Goal: Information Seeking & Learning: Understand process/instructions

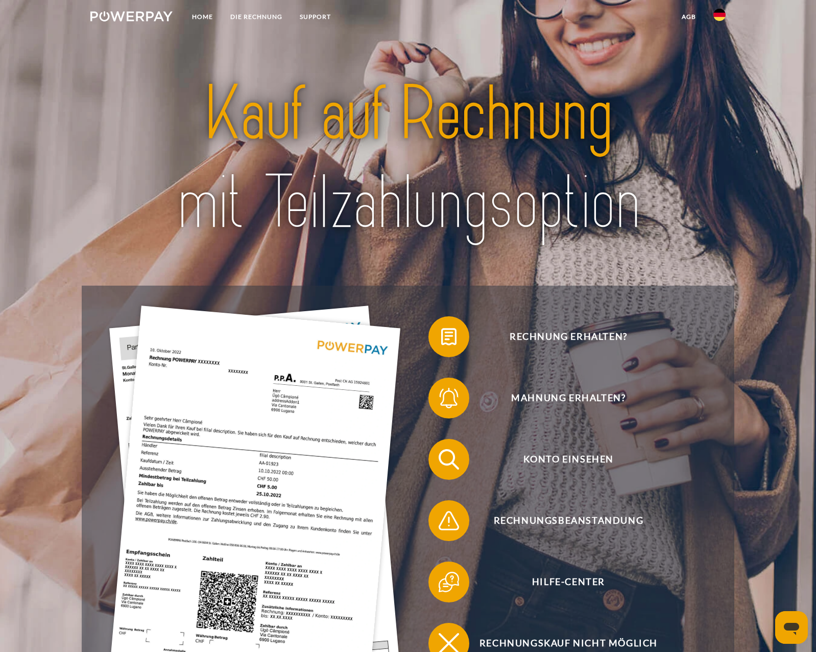
click at [721, 13] on img at bounding box center [719, 15] width 12 height 12
click at [718, 43] on img at bounding box center [719, 48] width 12 height 12
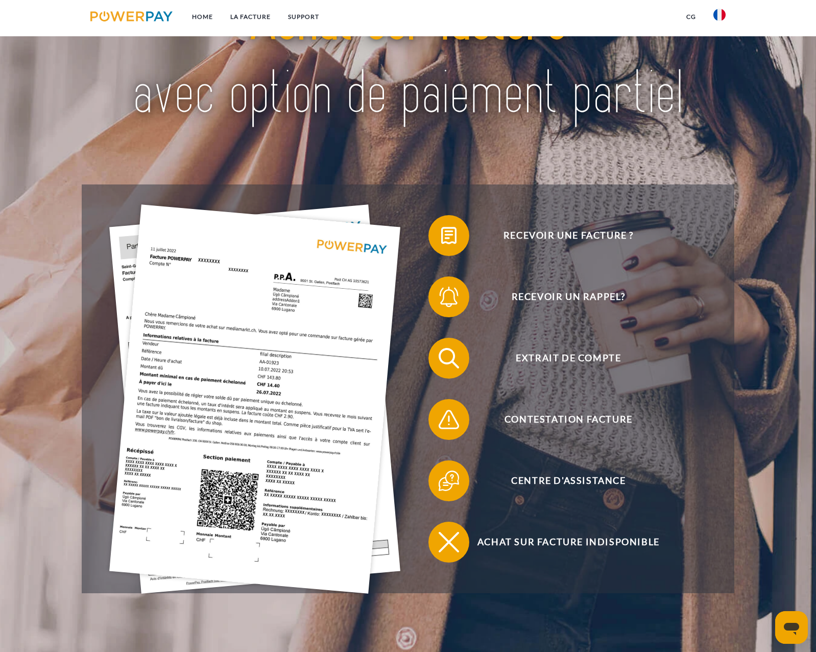
scroll to position [101, 0]
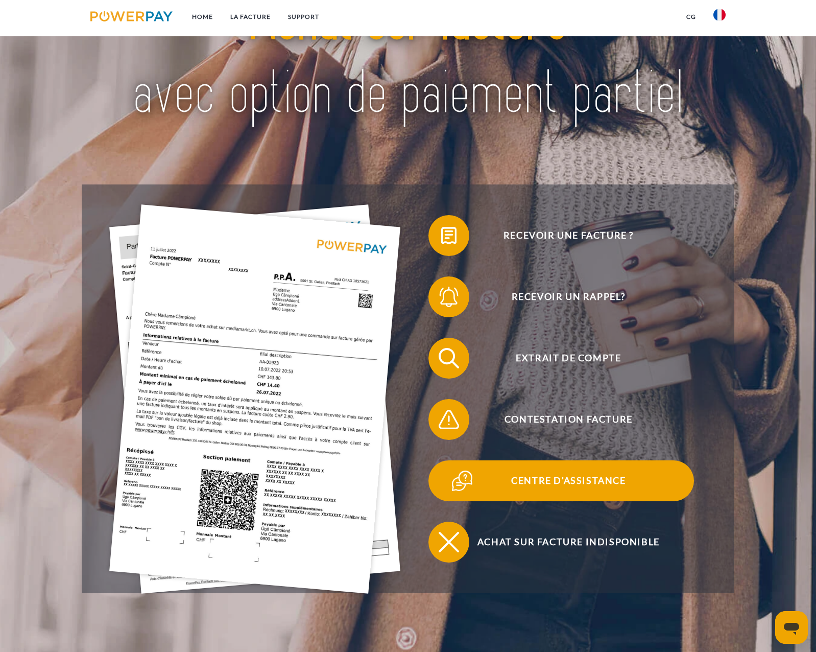
click at [586, 488] on span "Centre d'assistance" at bounding box center [568, 480] width 250 height 41
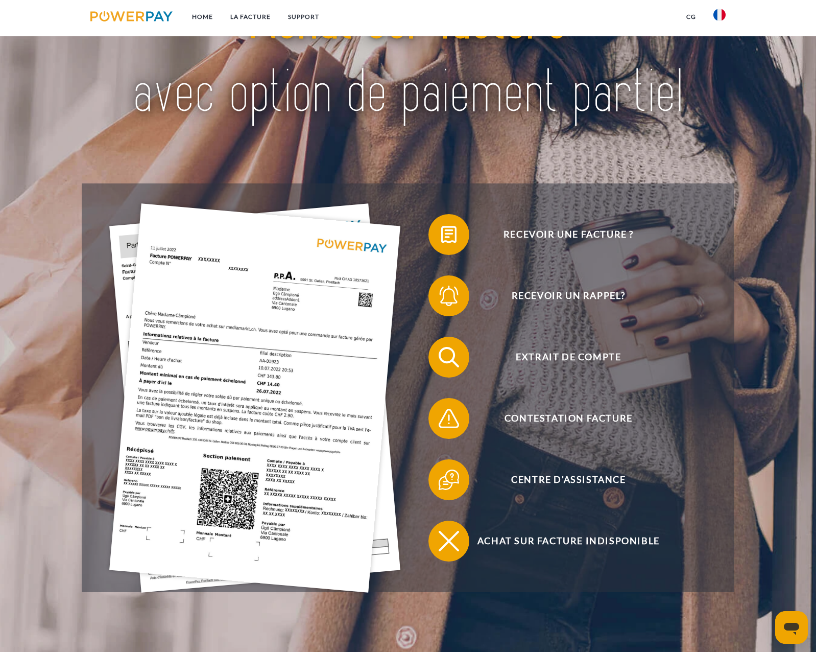
scroll to position [102, 0]
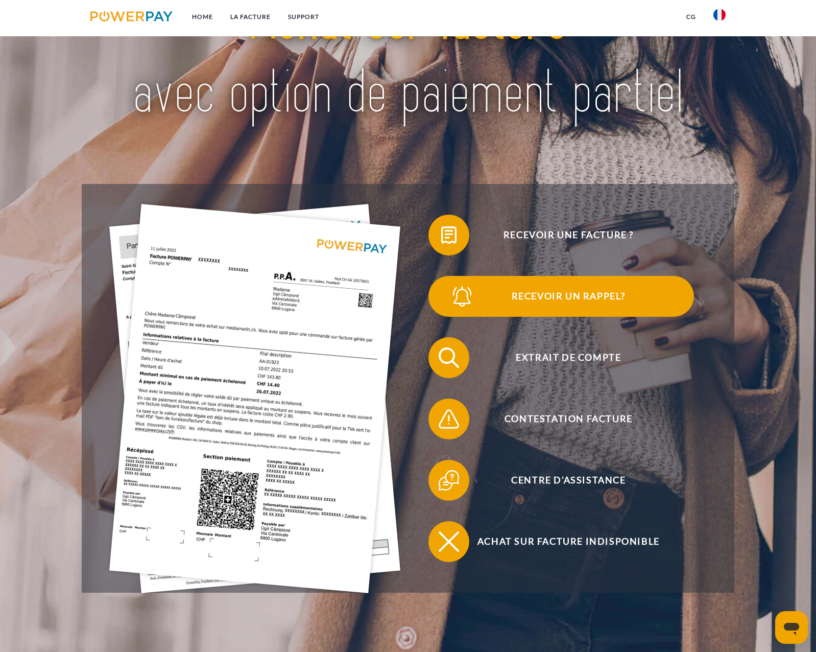
click at [572, 299] on span "Recevoir un rappel?" at bounding box center [568, 296] width 250 height 41
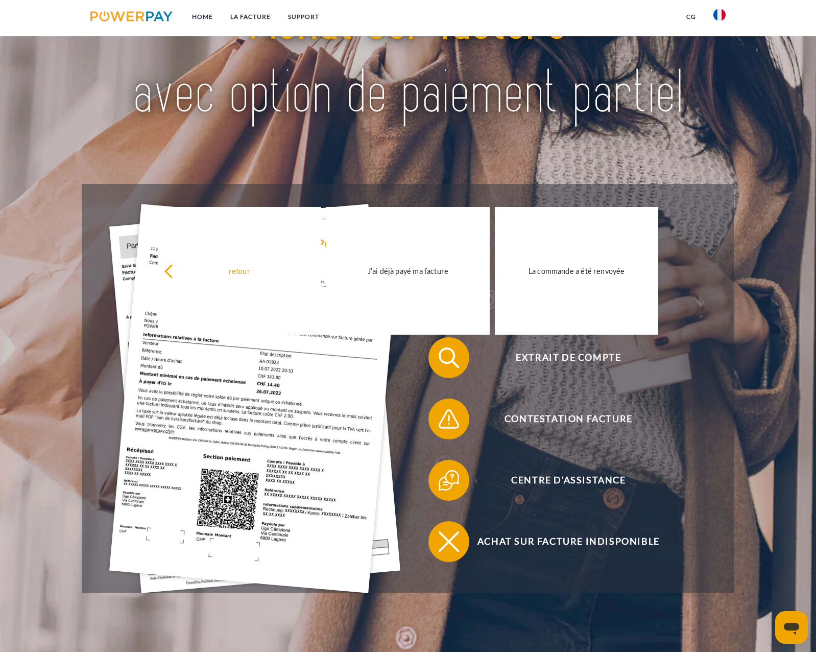
click at [391, 137] on img at bounding box center [408, 57] width 573 height 187
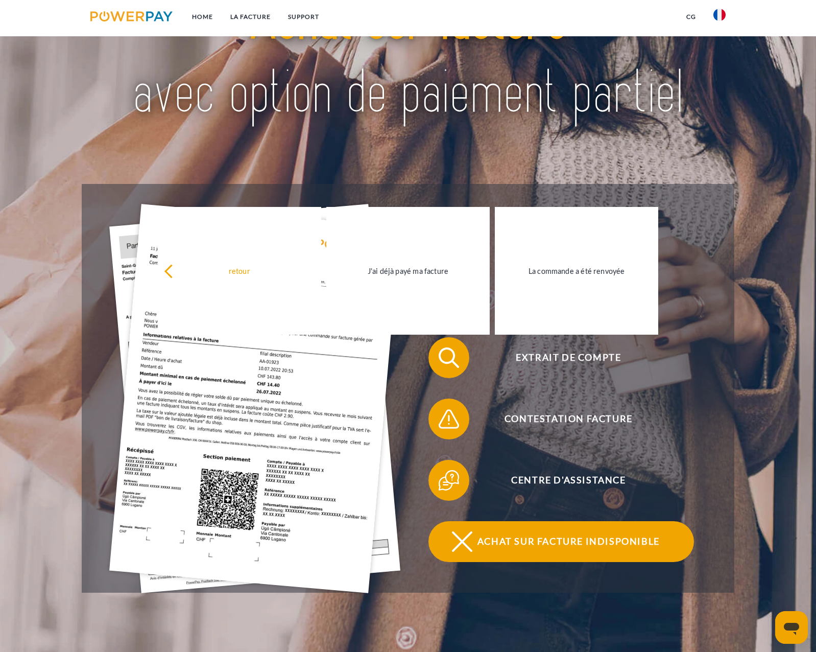
click at [508, 543] on span "Achat sur facture indisponible" at bounding box center [568, 541] width 250 height 41
